Goal: Find specific page/section: Find specific page/section

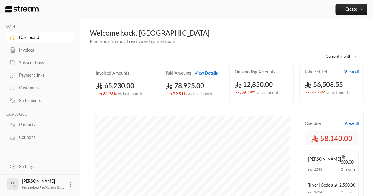
click at [29, 66] on link "Subscriptions" at bounding box center [40, 63] width 68 height 12
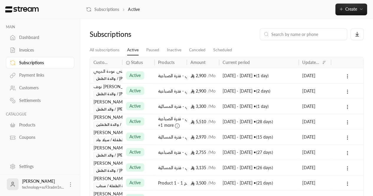
click at [32, 48] on div "Invoices" at bounding box center [43, 50] width 48 height 6
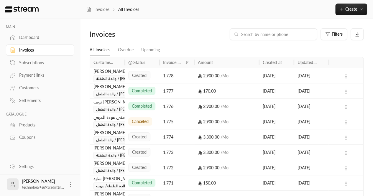
click at [71, 186] on icon at bounding box center [71, 185] width 6 height 6
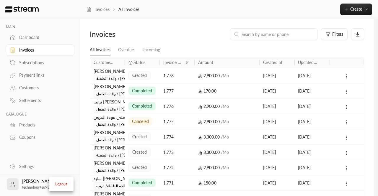
click at [66, 185] on li "Logout" at bounding box center [61, 184] width 22 height 9
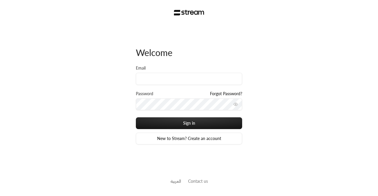
click at [0, 121] on div "Welcome Email Password Forgot Password? Sign in New to Stream? Create an accoun…" at bounding box center [189, 98] width 378 height 196
click at [157, 79] on input "Email" at bounding box center [189, 79] width 106 height 12
paste input "[EMAIL_ADDRESS][DOMAIN_NAME]"
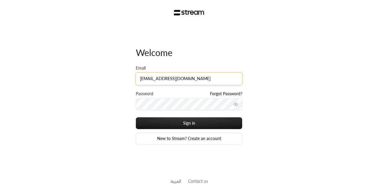
type input "[EMAIL_ADDRESS][DOMAIN_NAME]"
click at [136, 117] on button "Sign in" at bounding box center [189, 123] width 106 height 12
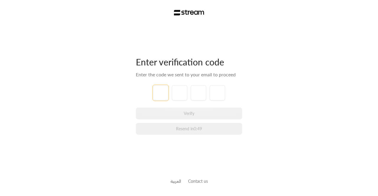
paste input "0"
type input "0"
type input "5"
type input "1"
type input "9"
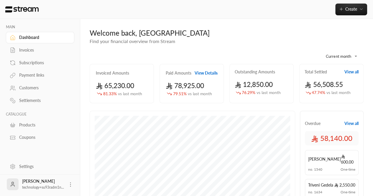
click at [24, 53] on div "Invoices" at bounding box center [43, 50] width 48 height 6
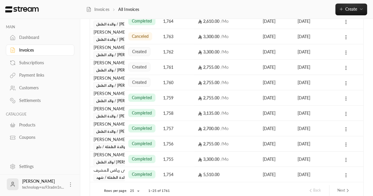
scroll to position [299, 0]
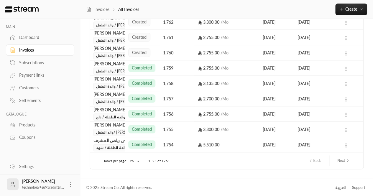
click at [348, 163] on icon "next page" at bounding box center [347, 160] width 5 height 5
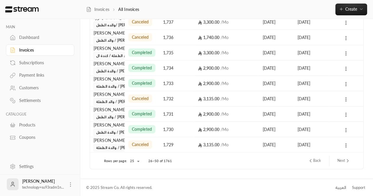
click at [345, 159] on icon "next page" at bounding box center [347, 160] width 5 height 5
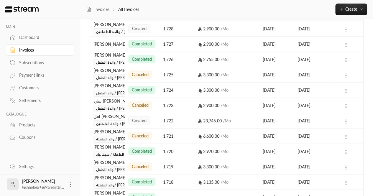
scroll to position [46, 0]
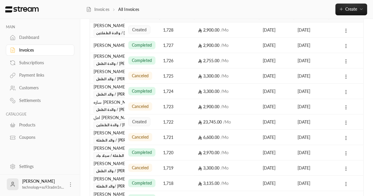
click at [178, 123] on div "1,722" at bounding box center [177, 121] width 28 height 15
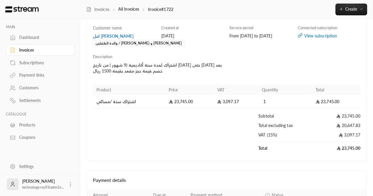
scroll to position [97, 0]
